Goal: Transaction & Acquisition: Purchase product/service

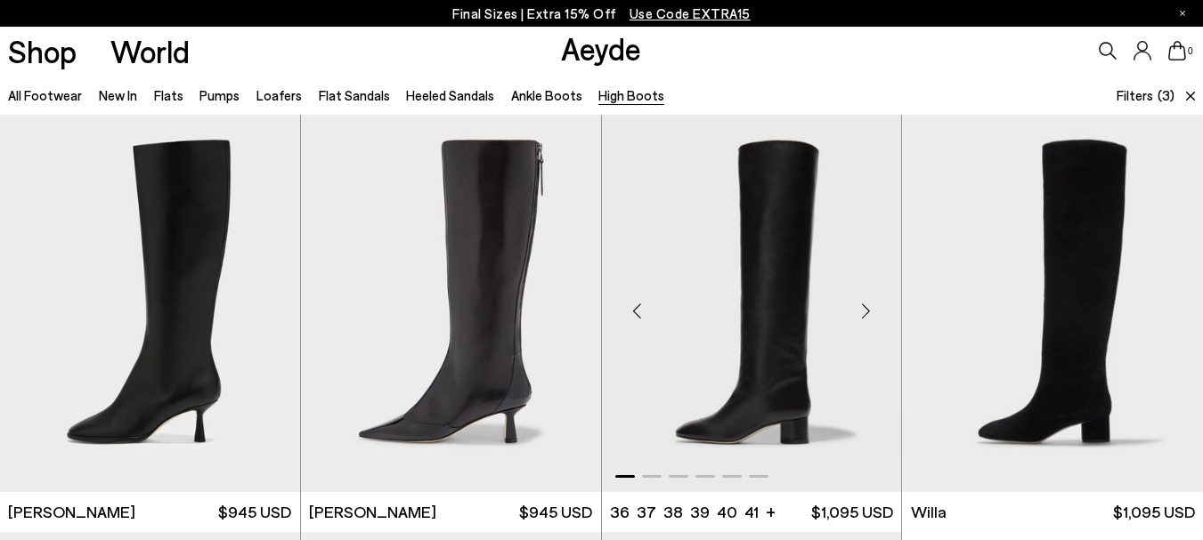
click at [788, 264] on img "1 / 6" at bounding box center [752, 304] width 300 height 378
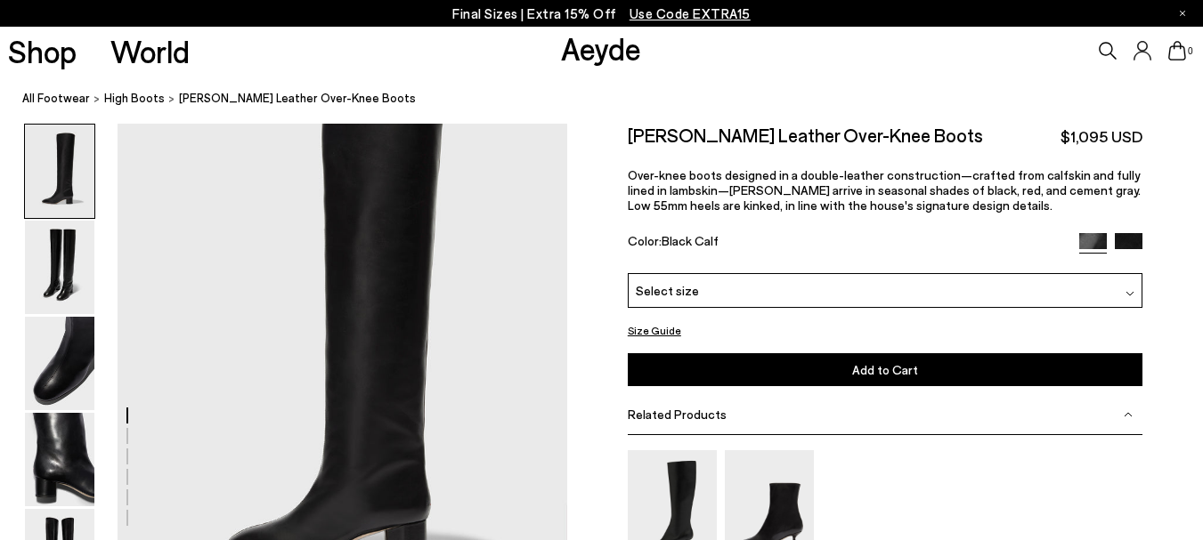
scroll to position [89, 0]
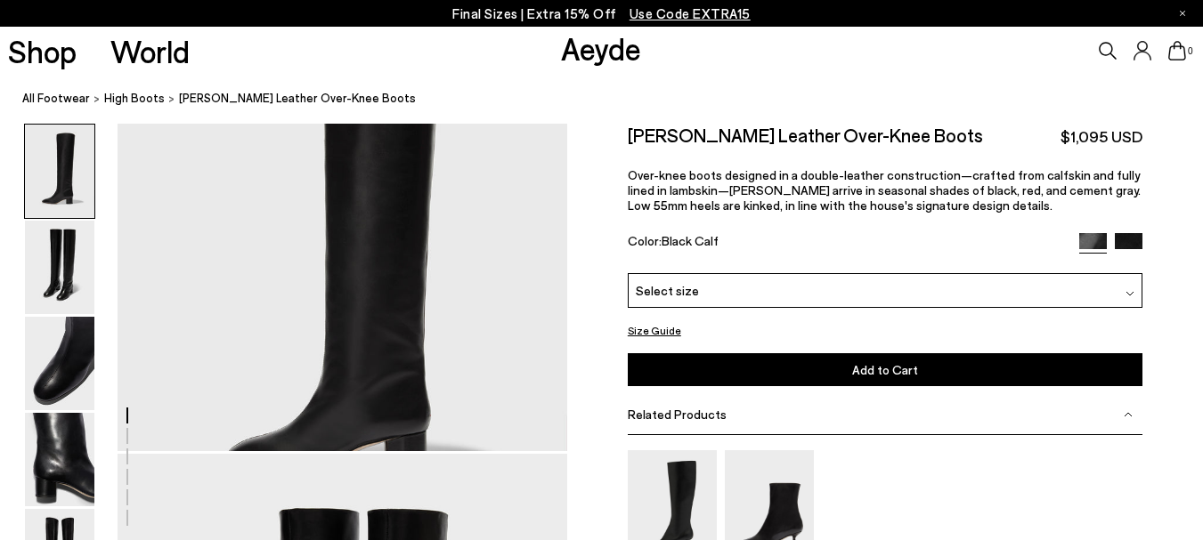
click at [1129, 243] on img at bounding box center [1129, 247] width 28 height 28
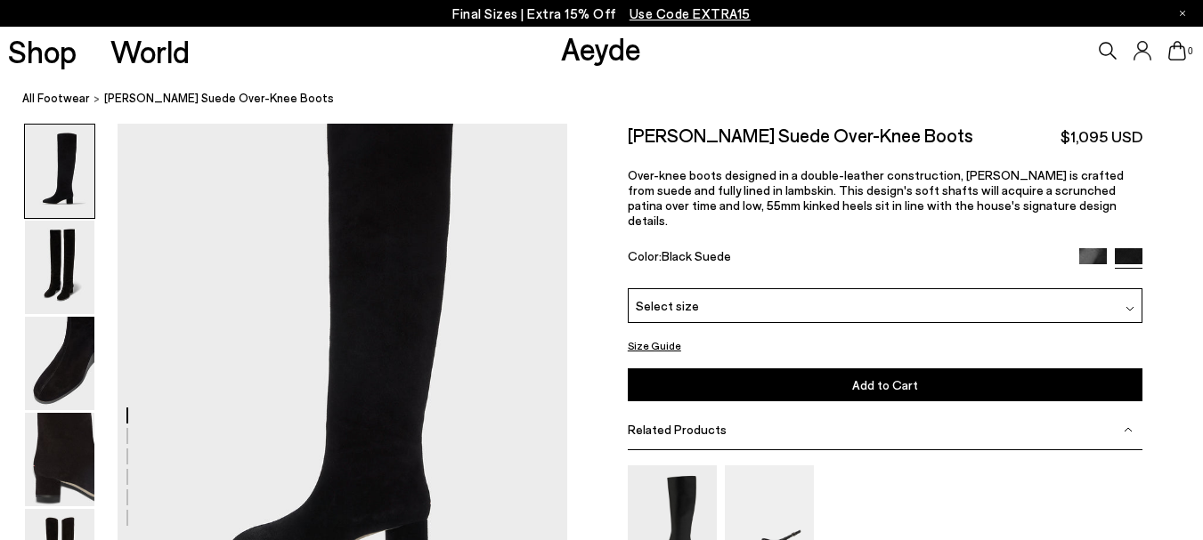
click at [1082, 248] on img at bounding box center [1093, 262] width 28 height 28
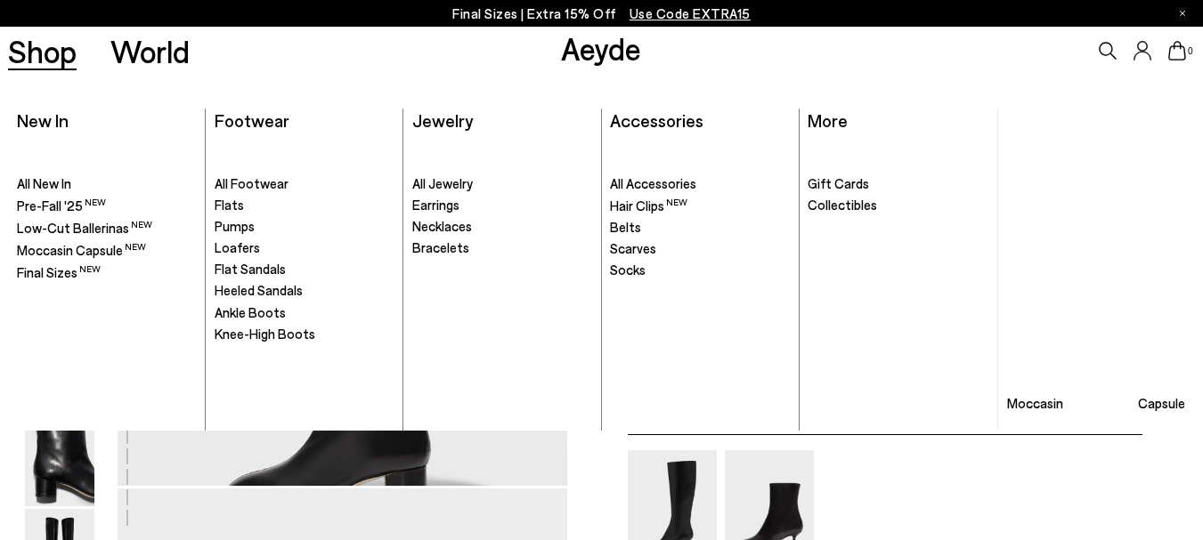
scroll to position [89, 0]
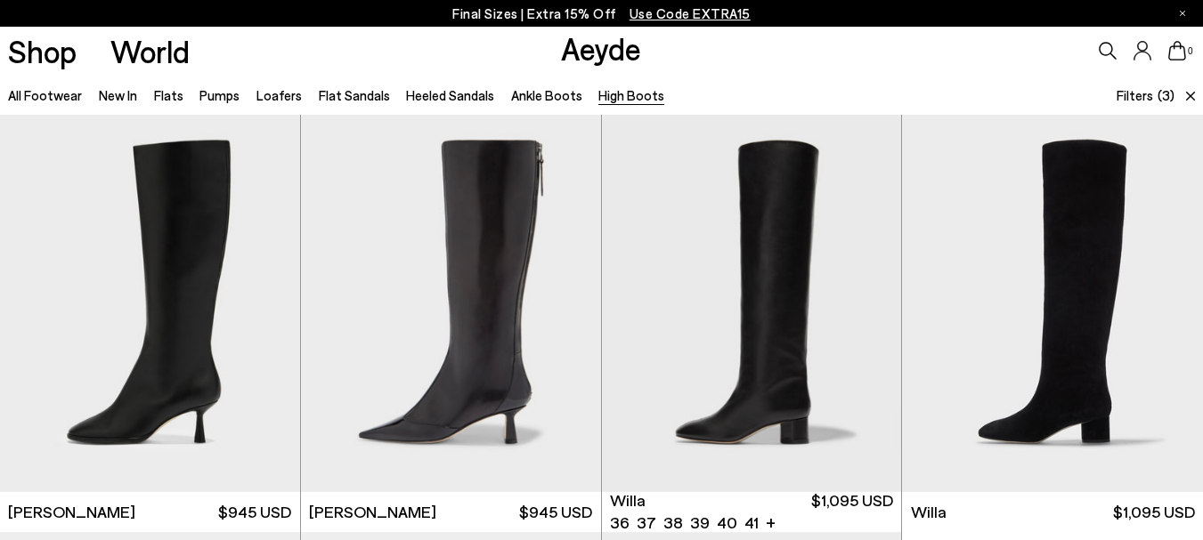
scroll to position [445, 0]
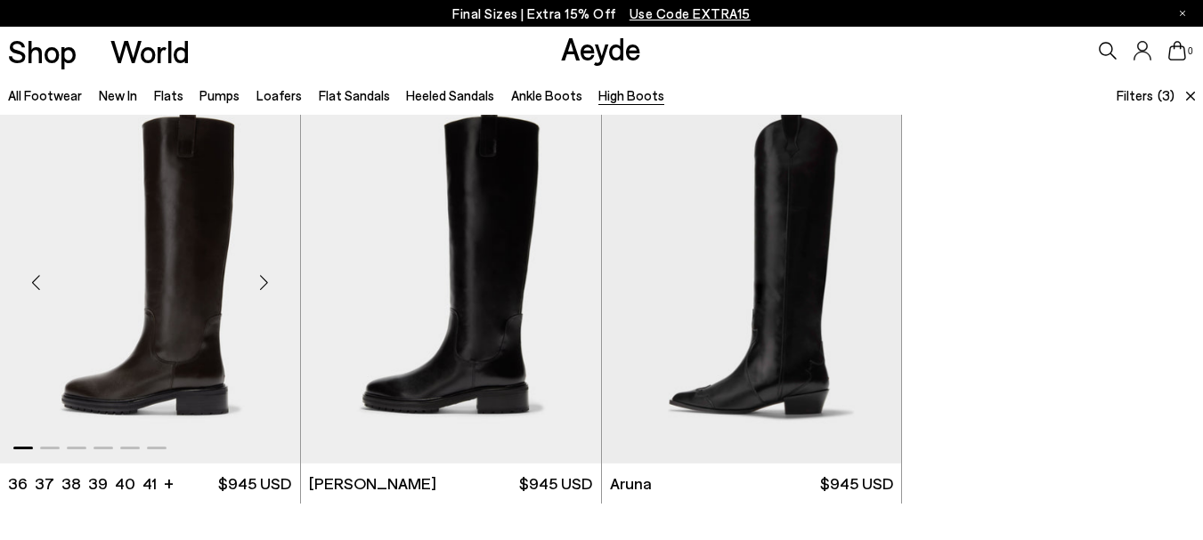
click at [169, 317] on img "1 / 6" at bounding box center [150, 276] width 300 height 378
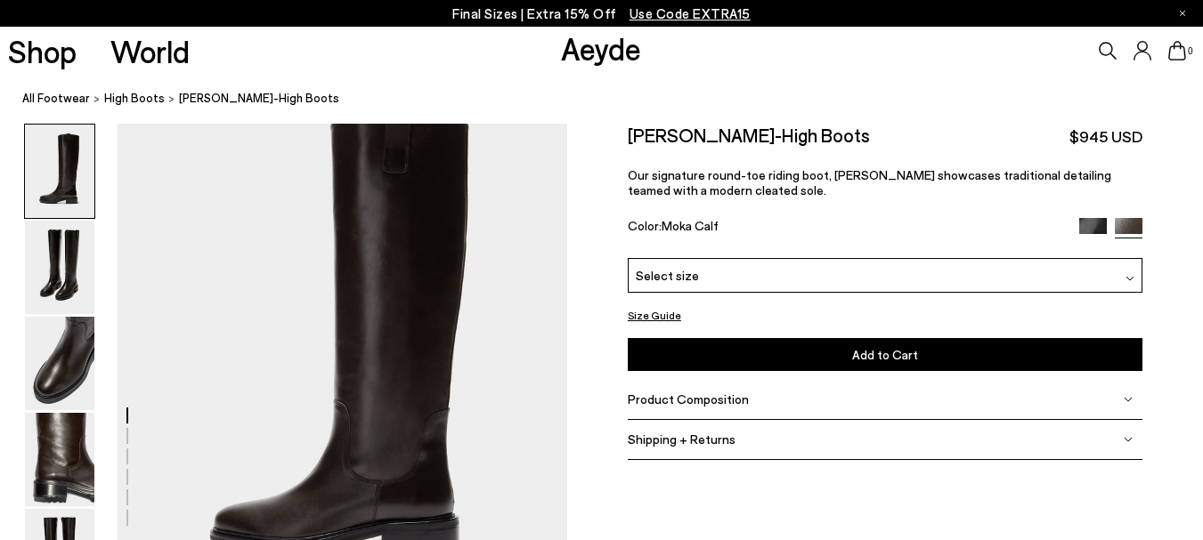
click at [1109, 52] on icon at bounding box center [1108, 51] width 18 height 18
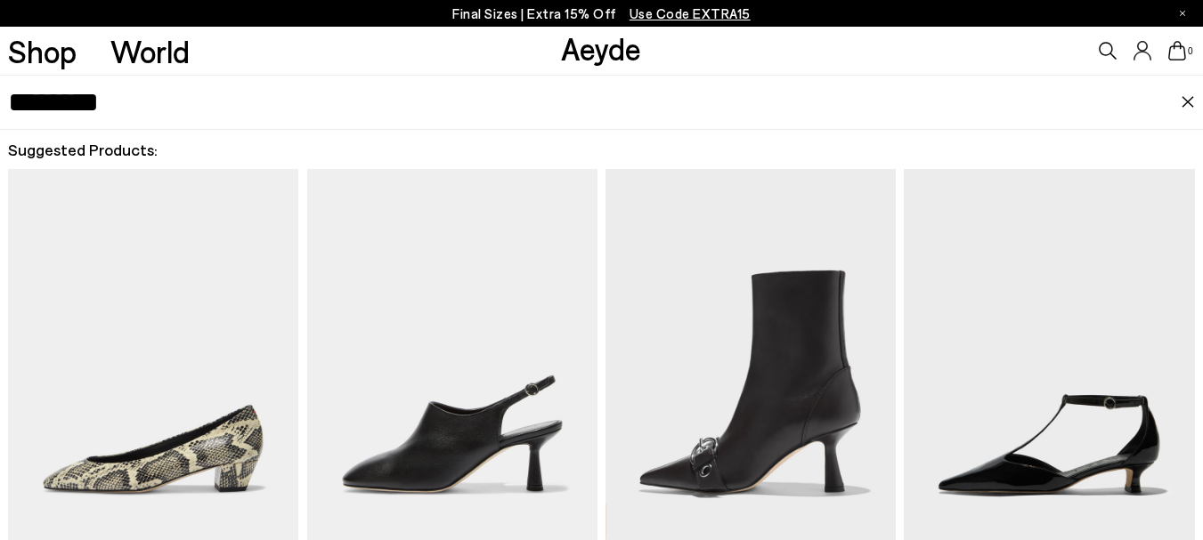
type input "********"
